Goal: Transaction & Acquisition: Purchase product/service

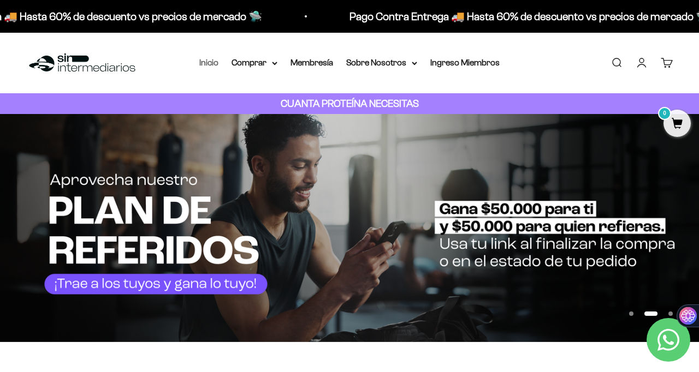
click at [209, 63] on link "Inicio" at bounding box center [208, 62] width 19 height 9
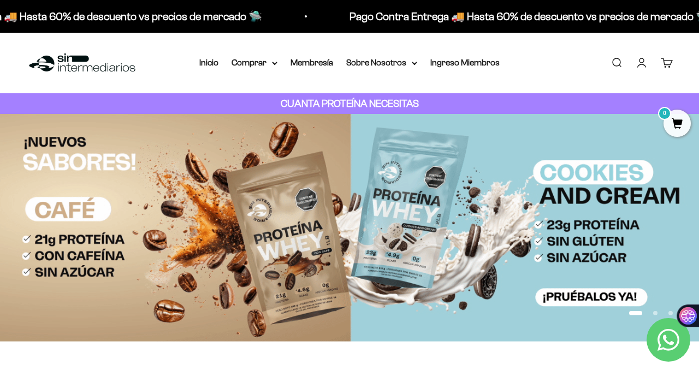
click at [639, 66] on link "Iniciar sesión" at bounding box center [642, 63] width 12 height 12
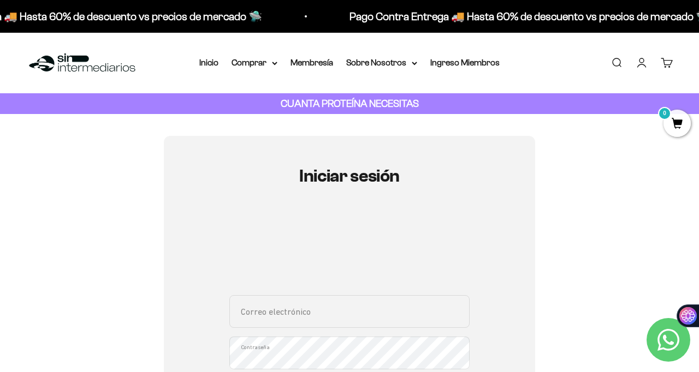
type input "paulinamhe@gmail.com"
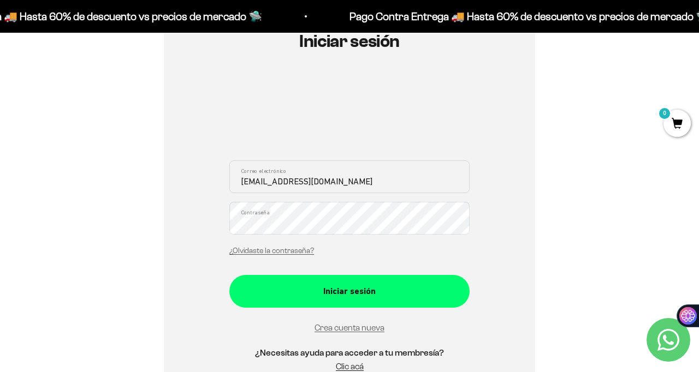
scroll to position [139, 0]
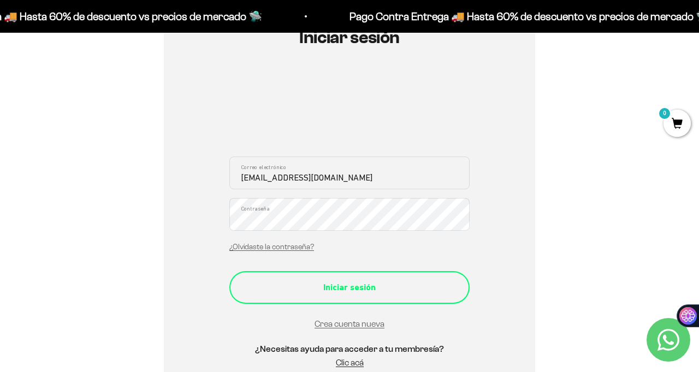
click at [325, 289] on div "Iniciar sesión" at bounding box center [349, 288] width 197 height 14
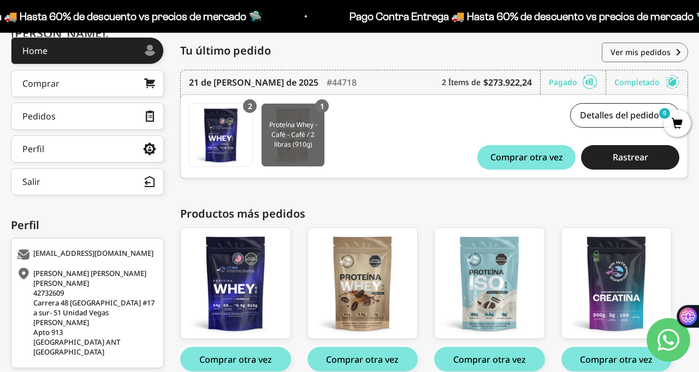
scroll to position [151, 0]
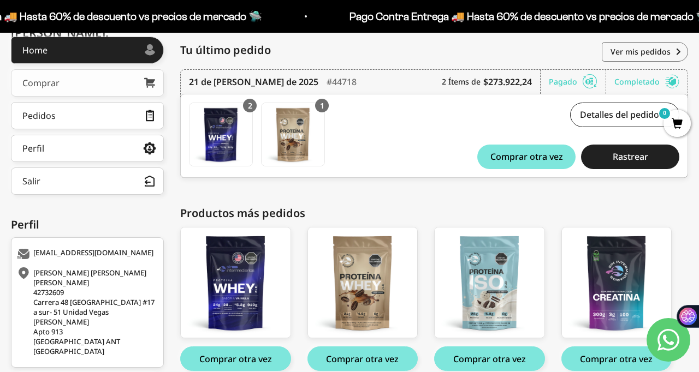
click at [99, 85] on link "Comprar" at bounding box center [87, 82] width 153 height 27
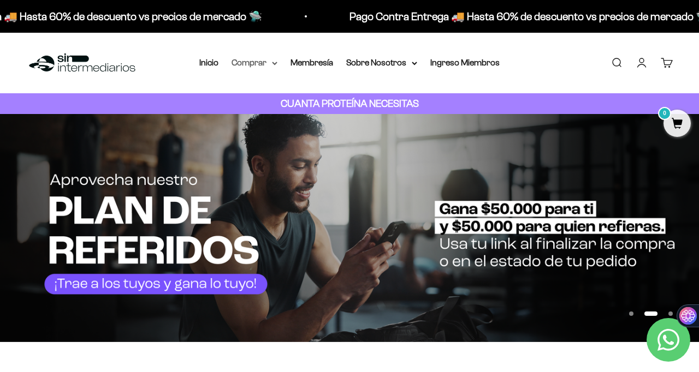
click at [258, 67] on summary "Comprar" at bounding box center [254, 63] width 46 height 14
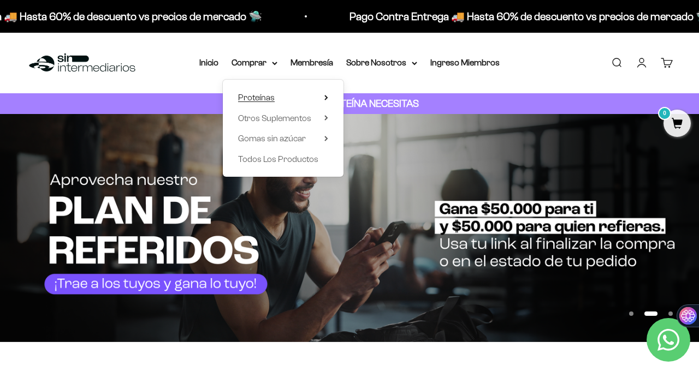
click at [258, 97] on span "Proteínas" at bounding box center [256, 97] width 37 height 9
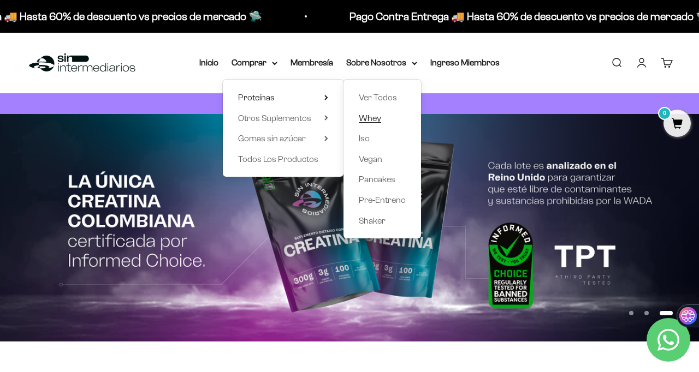
click at [374, 118] on span "Whey" at bounding box center [370, 118] width 22 height 9
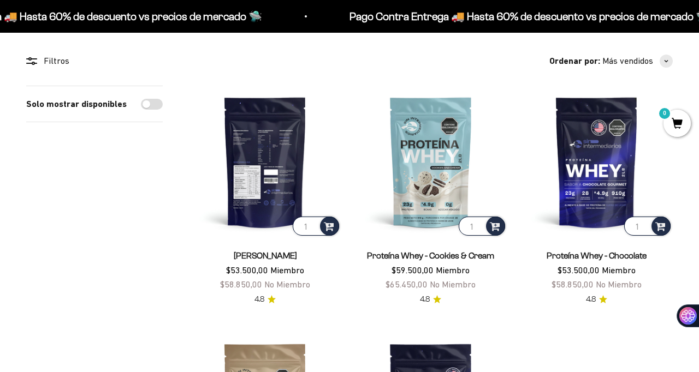
scroll to position [87, 0]
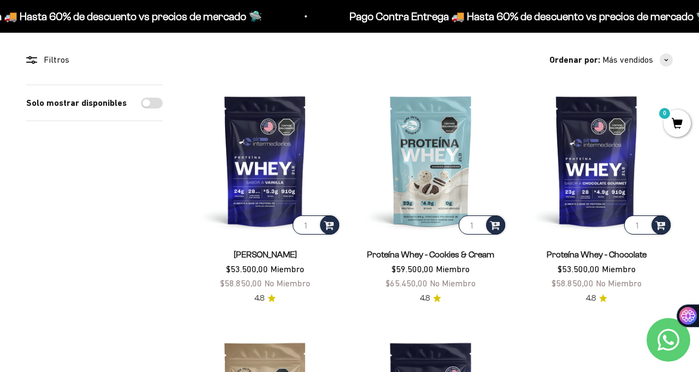
click at [259, 263] on price-list "$53.500,00 Miembro $58.850,00 No Miembro" at bounding box center [265, 277] width 90 height 28
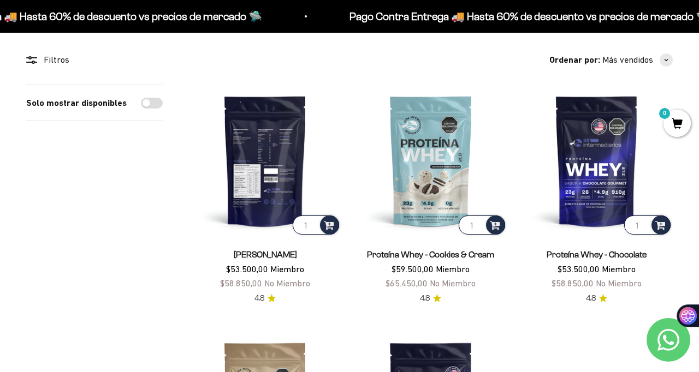
click at [263, 187] on img at bounding box center [265, 161] width 152 height 152
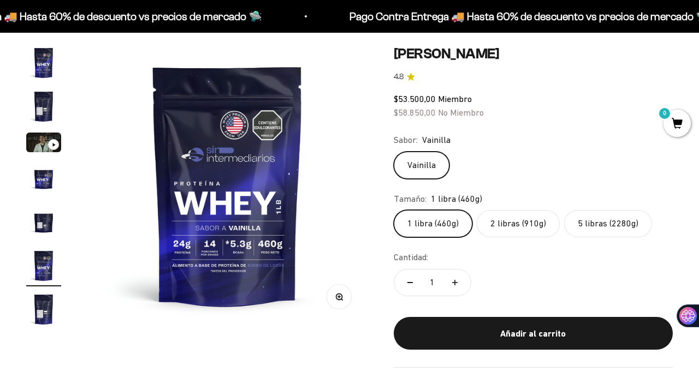
scroll to position [99, 0]
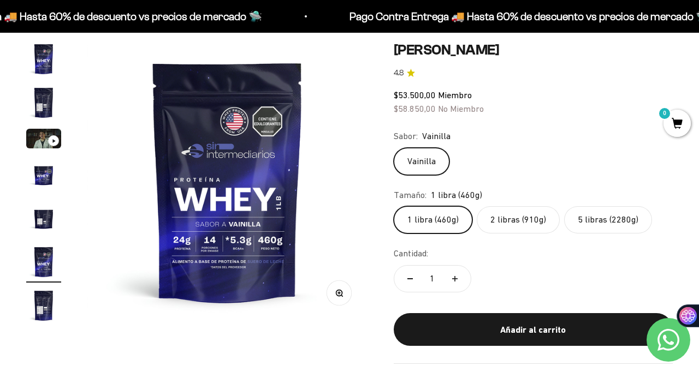
click at [498, 221] on label "2 libras (910g)" at bounding box center [518, 219] width 83 height 27
click at [394, 206] on input "2 libras (910g)" at bounding box center [393, 206] width 1 height 1
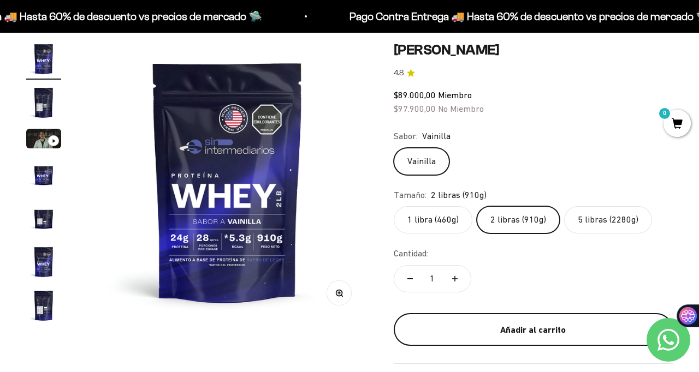
click at [490, 328] on div "Añadir al carrito" at bounding box center [532, 330] width 235 height 14
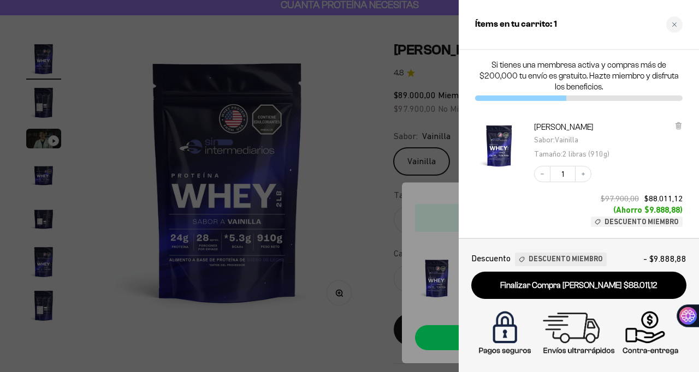
click at [233, 61] on div at bounding box center [349, 186] width 699 height 372
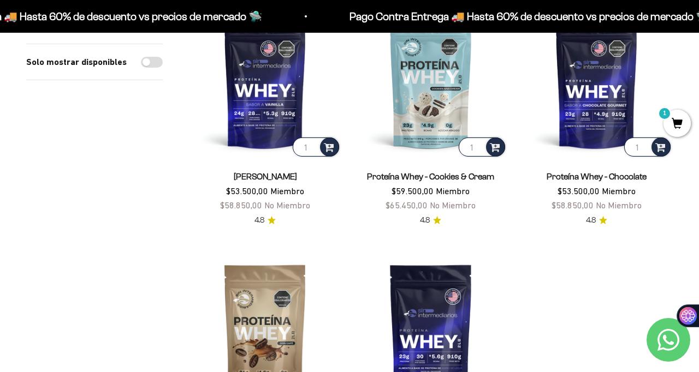
scroll to position [158, 0]
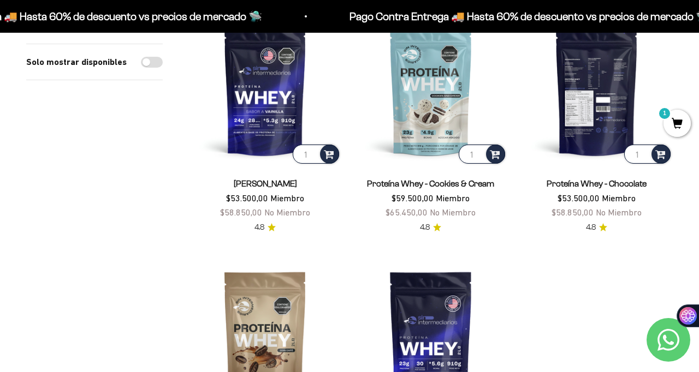
click at [595, 121] on img at bounding box center [596, 90] width 152 height 152
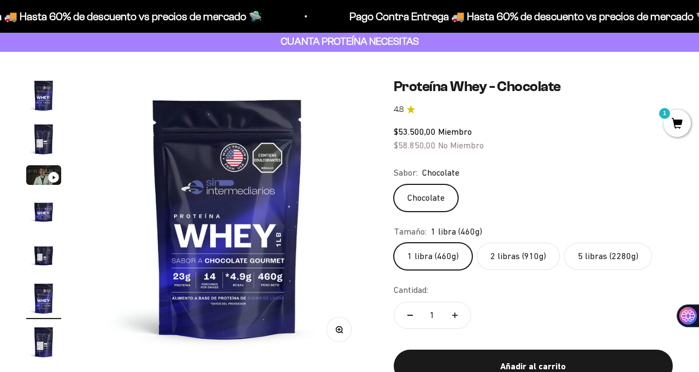
scroll to position [94, 0]
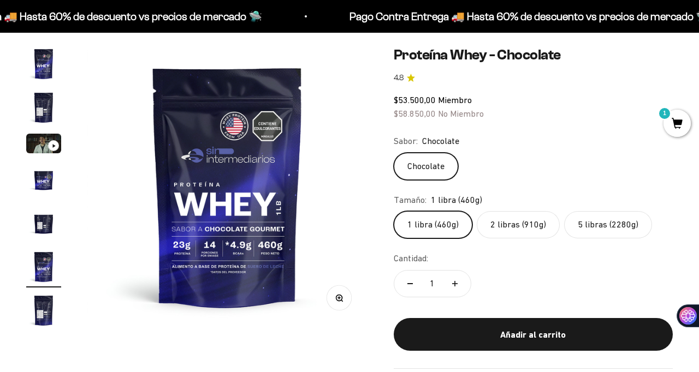
click at [520, 226] on label "2 libras (910g)" at bounding box center [518, 224] width 83 height 27
click at [394, 211] on input "2 libras (910g)" at bounding box center [393, 211] width 1 height 1
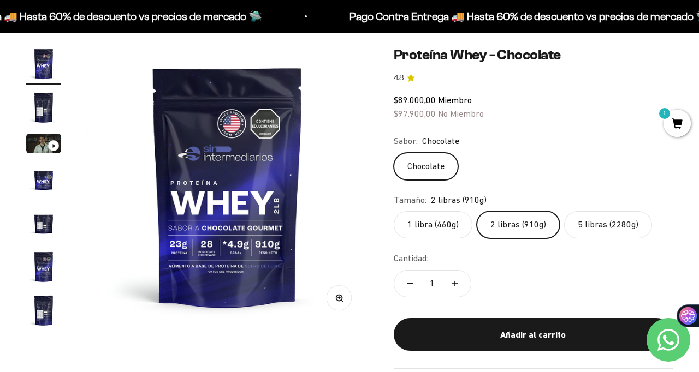
click at [454, 286] on icon "Aumentar cantidad" at bounding box center [454, 283] width 5 height 5
type input "3"
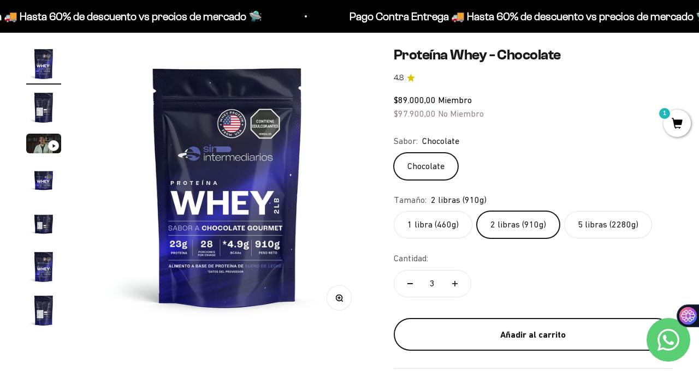
click at [504, 335] on div "Añadir al carrito" at bounding box center [532, 335] width 235 height 14
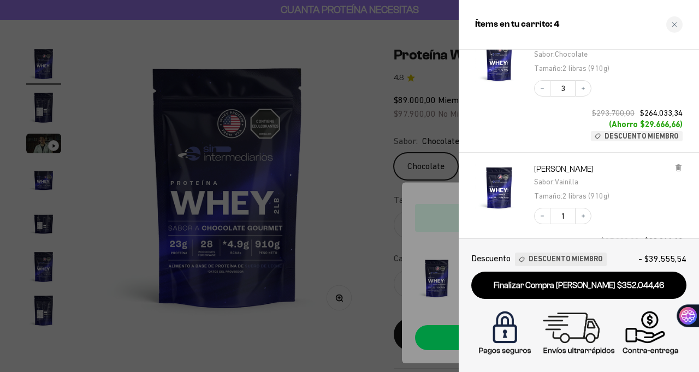
scroll to position [36, 0]
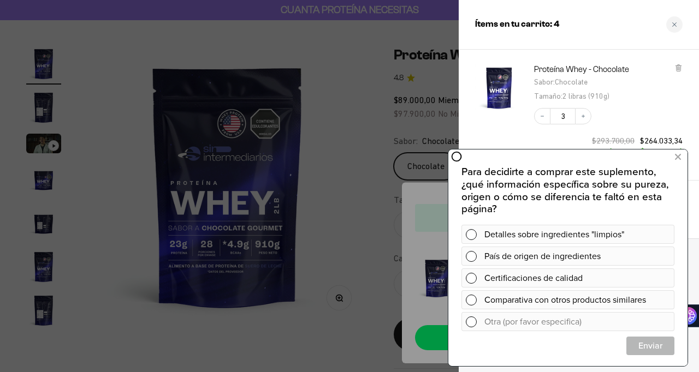
click at [329, 151] on div at bounding box center [349, 186] width 699 height 372
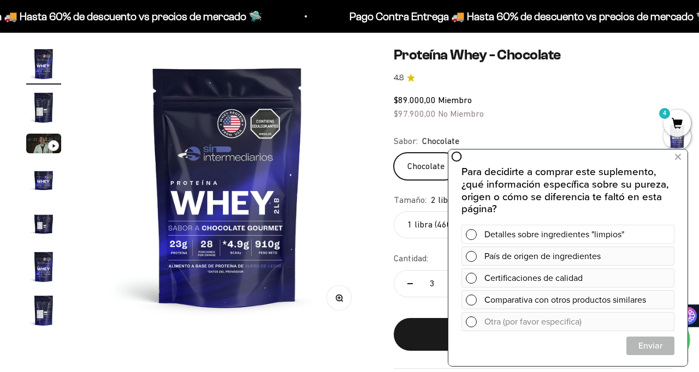
click at [472, 237] on span at bounding box center [471, 234] width 11 height 11
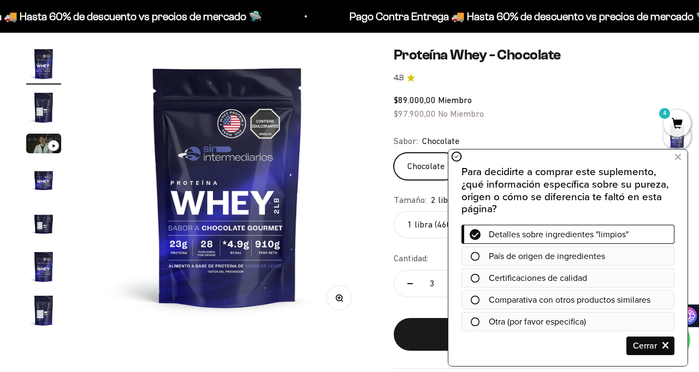
click at [472, 260] on icon at bounding box center [475, 256] width 9 height 9
click at [474, 257] on icon at bounding box center [475, 256] width 9 height 9
click at [473, 273] on div at bounding box center [567, 278] width 213 height 19
click at [474, 254] on icon at bounding box center [475, 256] width 9 height 9
click at [477, 256] on icon at bounding box center [475, 256] width 9 height 9
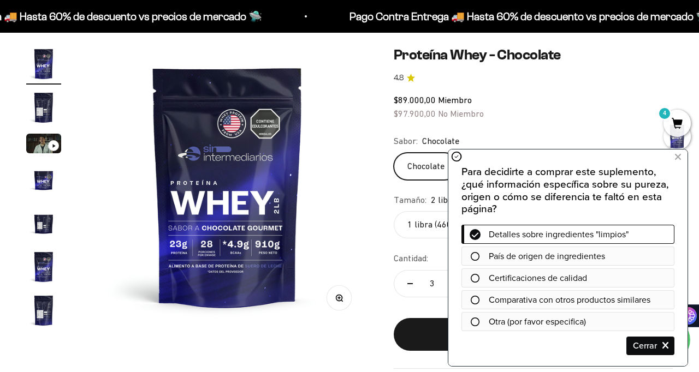
click at [476, 278] on icon at bounding box center [475, 278] width 9 height 9
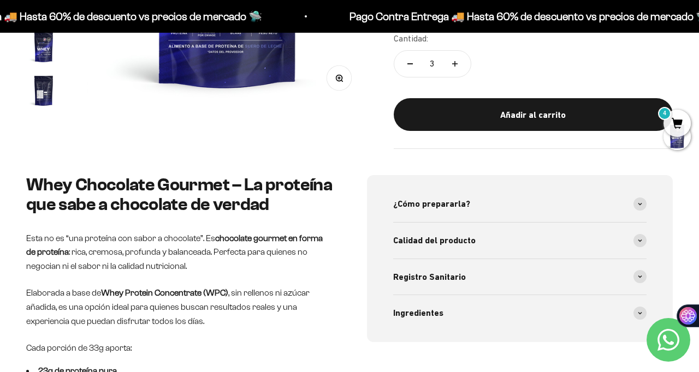
scroll to position [322, 0]
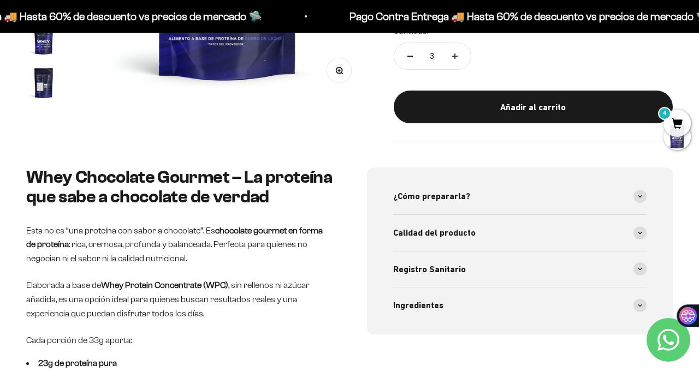
click at [675, 121] on span "4" at bounding box center [676, 123] width 27 height 27
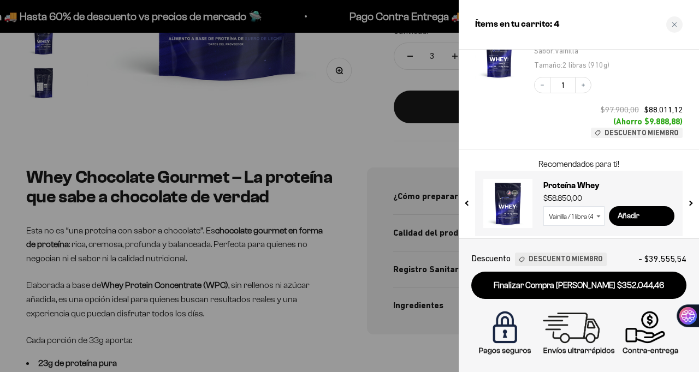
scroll to position [201, 0]
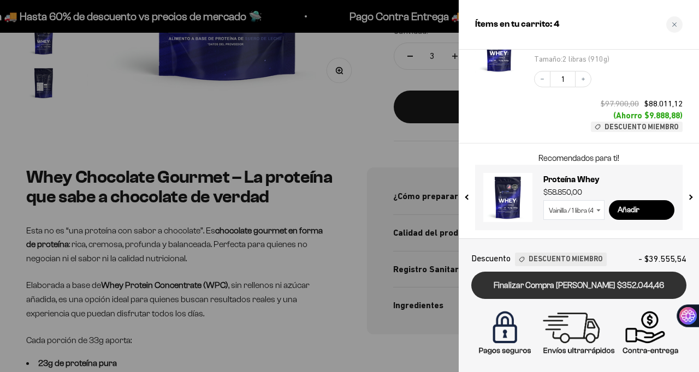
click at [530, 287] on link "Finalizar Compra [PERSON_NAME] $352.044,46" at bounding box center [578, 286] width 215 height 28
